Goal: Task Accomplishment & Management: Manage account settings

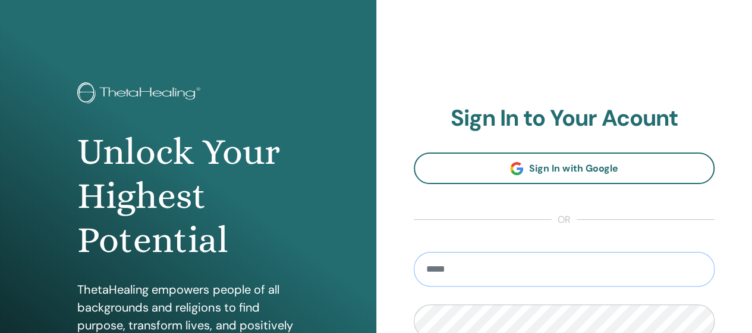
click at [621, 275] on input "email" at bounding box center [565, 269] width 302 height 35
type input "**********"
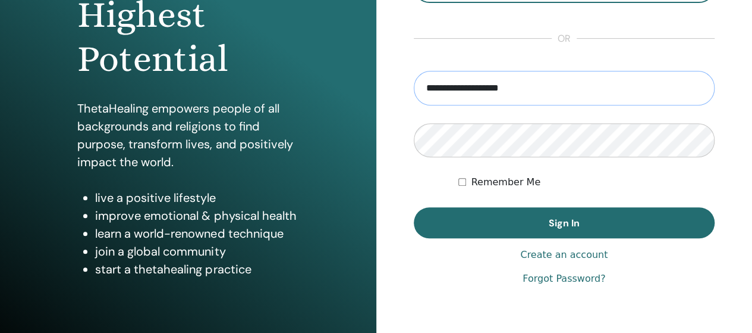
scroll to position [198, 0]
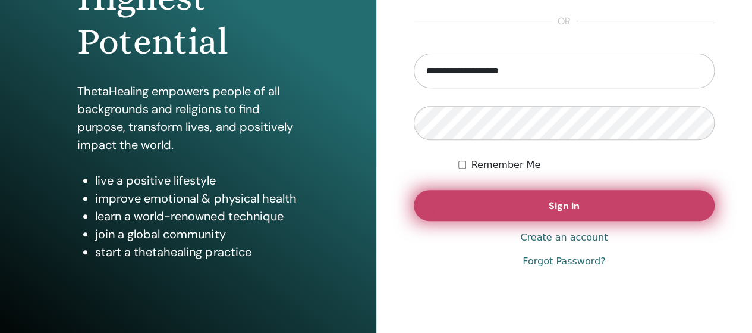
click at [532, 215] on button "Sign In" at bounding box center [565, 205] width 302 height 31
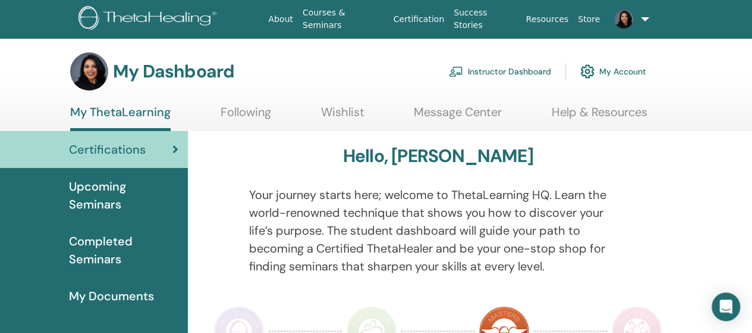
click at [510, 66] on link "Instructor Dashboard" at bounding box center [500, 71] width 102 height 26
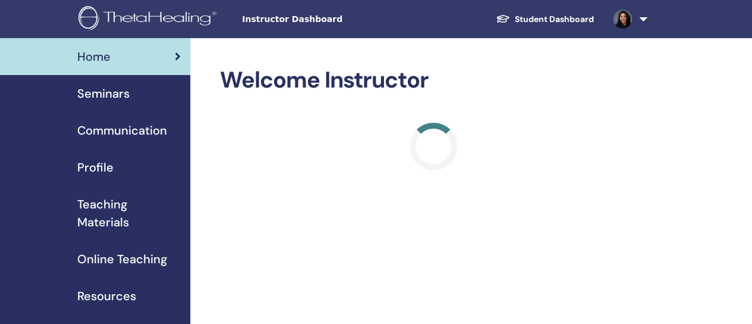
click at [109, 92] on span "Seminars" at bounding box center [103, 93] width 52 height 18
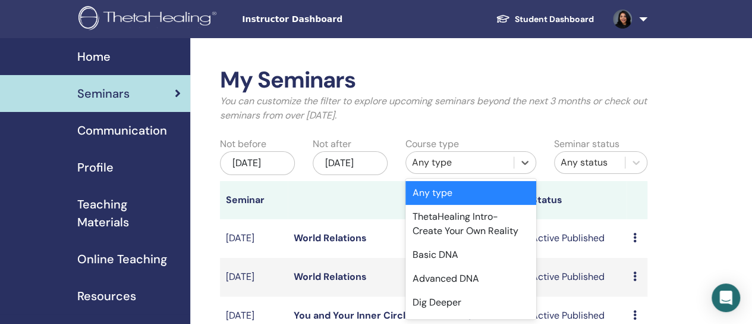
click at [463, 164] on div "Any type" at bounding box center [460, 162] width 96 height 14
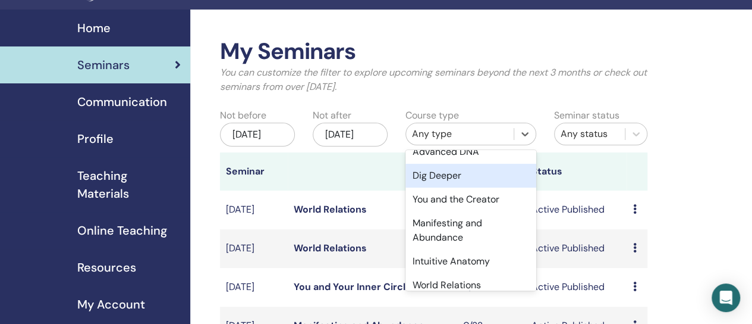
scroll to position [99, 0]
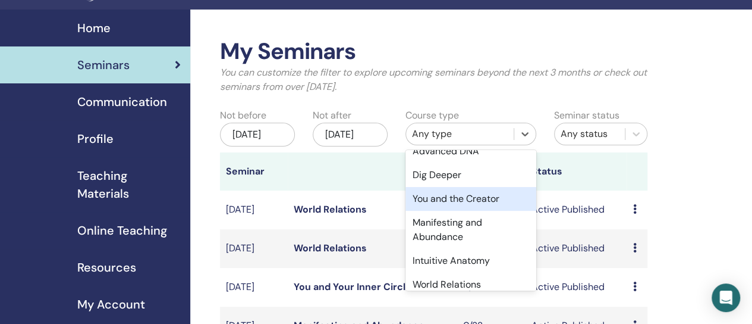
click at [456, 206] on div "You and the Creator" at bounding box center [471, 199] width 131 height 24
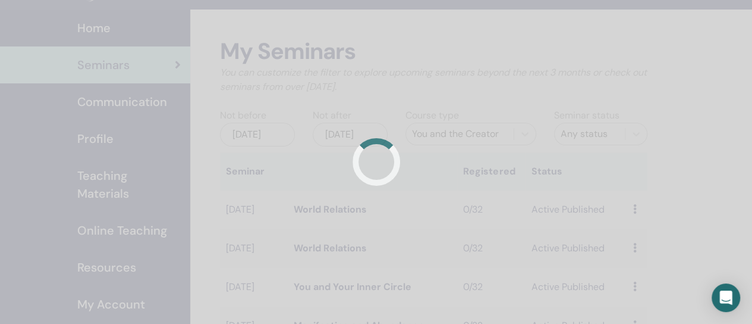
click at [621, 160] on div at bounding box center [376, 162] width 752 height 324
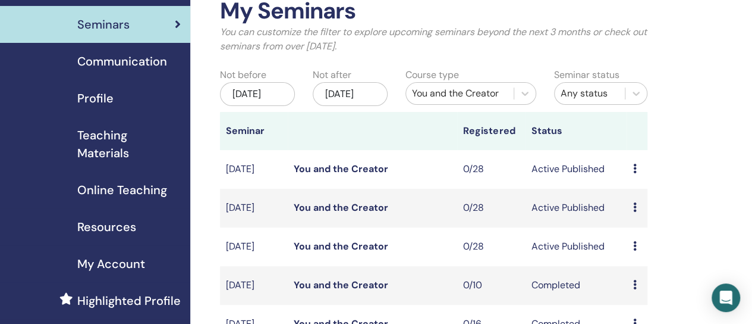
scroll to position [70, 0]
click at [635, 211] on icon at bounding box center [635, 207] width 4 height 10
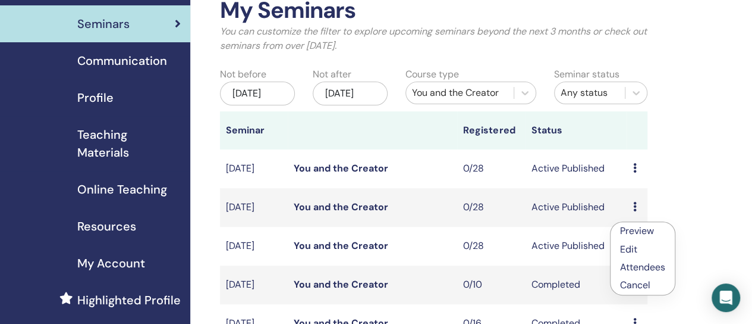
click at [647, 284] on p "Cancel" at bounding box center [642, 285] width 45 height 14
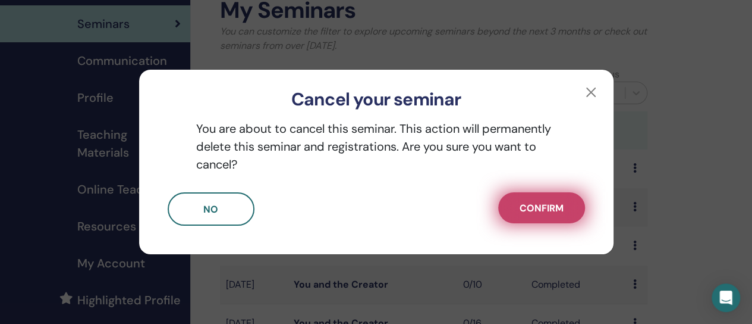
click at [535, 208] on span "Confirm" at bounding box center [542, 208] width 44 height 12
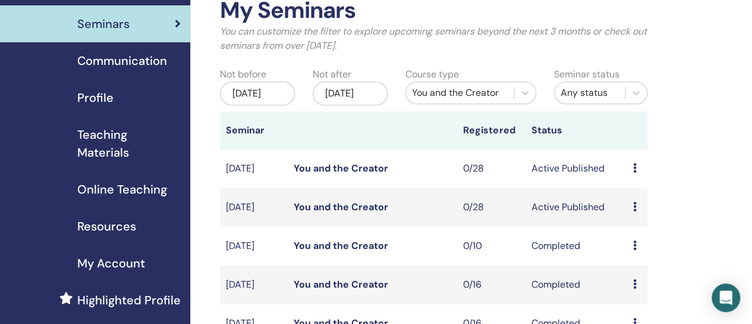
click at [636, 211] on icon at bounding box center [635, 207] width 4 height 10
click at [656, 284] on p "Cancel" at bounding box center [643, 284] width 45 height 14
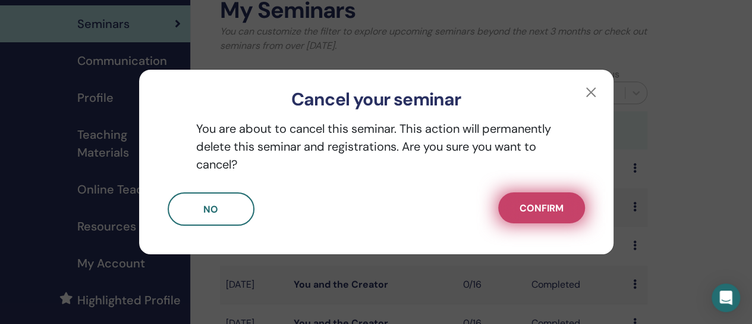
click at [549, 208] on span "Confirm" at bounding box center [542, 208] width 44 height 12
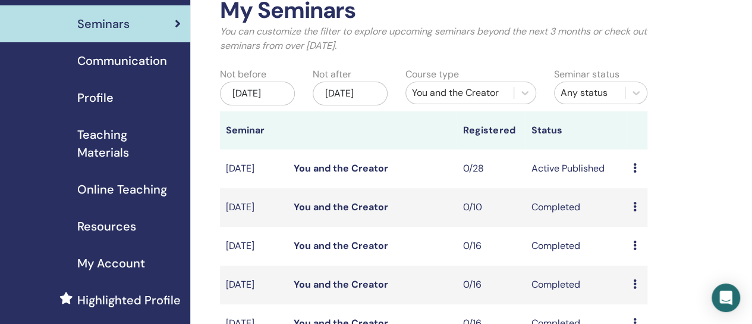
click at [476, 89] on div "You and the Creator" at bounding box center [460, 93] width 96 height 14
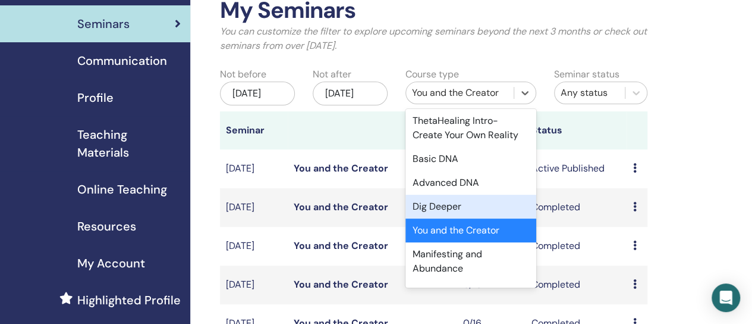
scroll to position [42, 0]
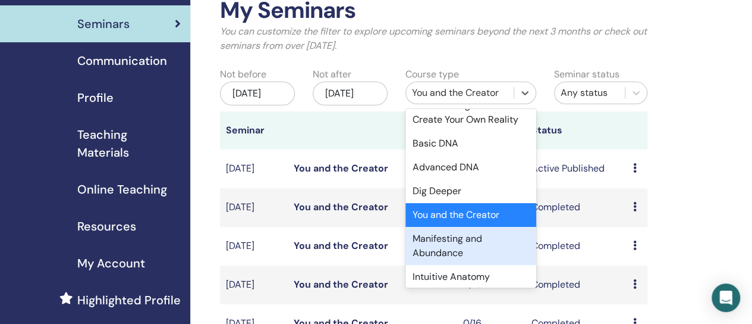
click at [468, 234] on div "Manifesting and Abundance" at bounding box center [471, 246] width 131 height 38
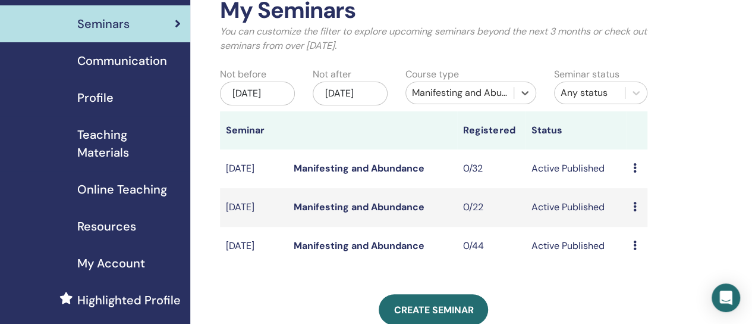
click at [468, 95] on div "Manifesting and Abundance" at bounding box center [460, 93] width 96 height 14
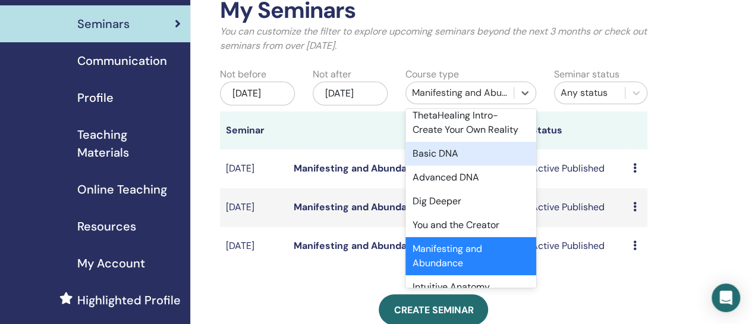
scroll to position [0, 0]
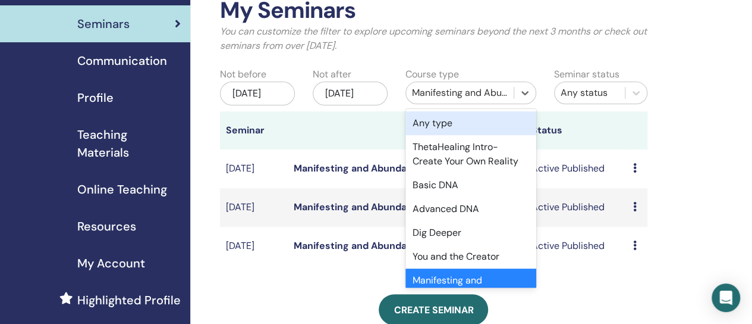
click at [437, 125] on div "Any type" at bounding box center [471, 123] width 131 height 24
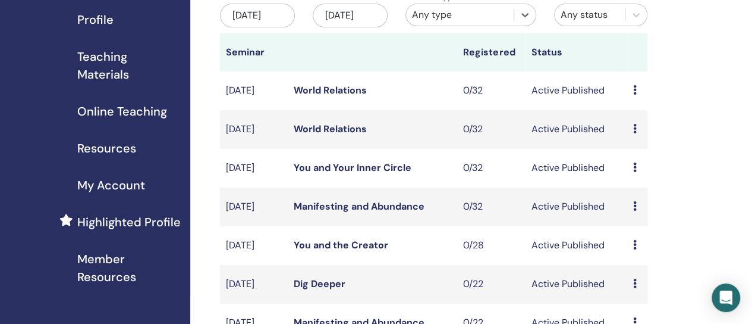
scroll to position [148, 0]
click at [104, 268] on span "Member Resources" at bounding box center [129, 268] width 104 height 36
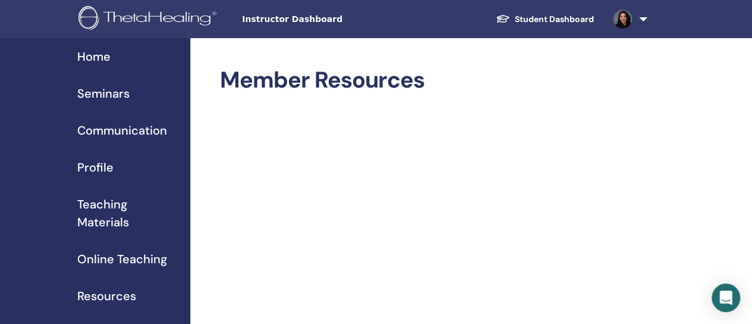
click at [88, 95] on span "Seminars" at bounding box center [103, 93] width 52 height 18
